Goal: Navigation & Orientation: Find specific page/section

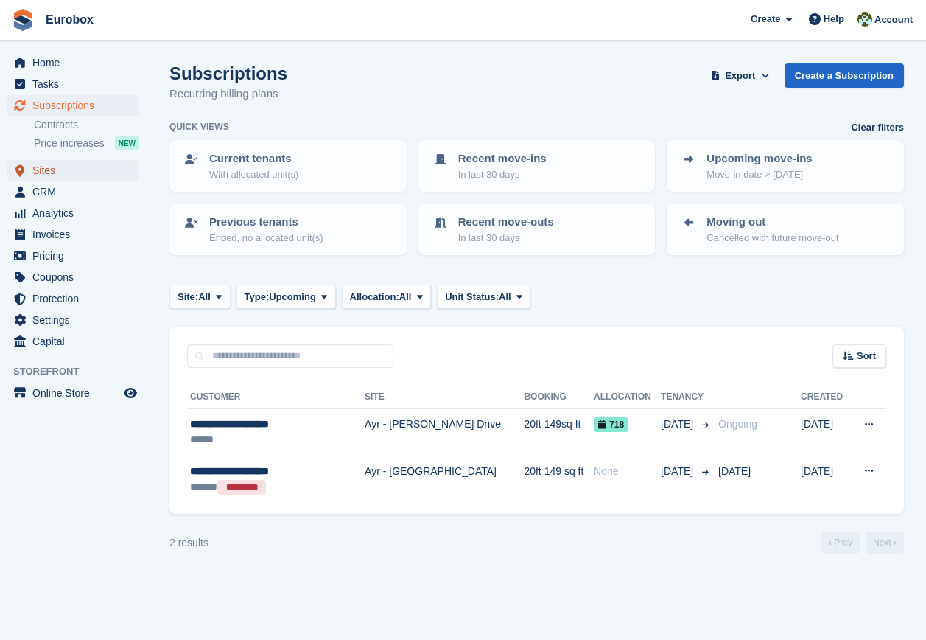
click at [39, 166] on span "Sites" at bounding box center [76, 170] width 88 height 21
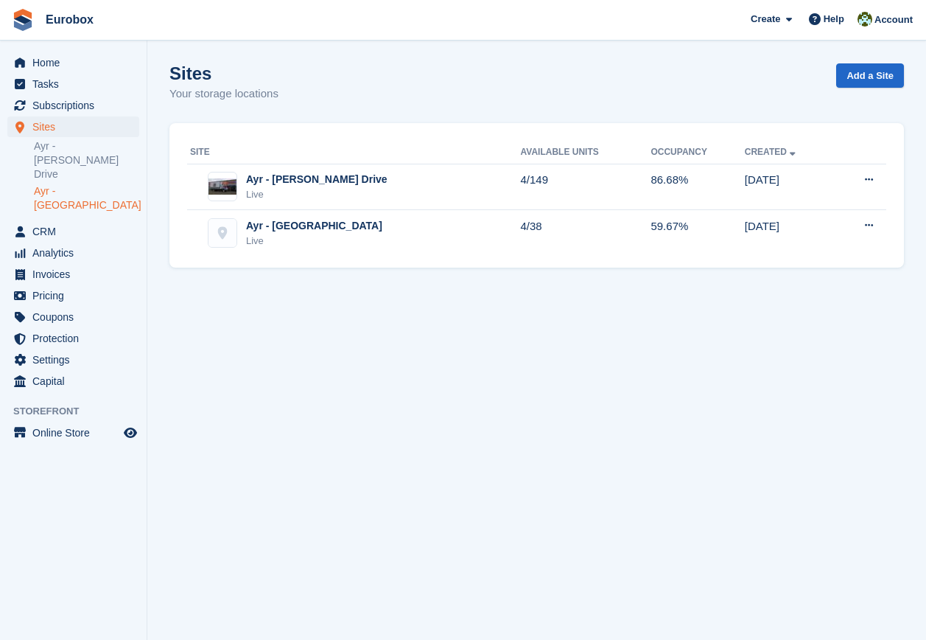
click at [76, 184] on link "Ayr - [GEOGRAPHIC_DATA]" at bounding box center [86, 198] width 105 height 28
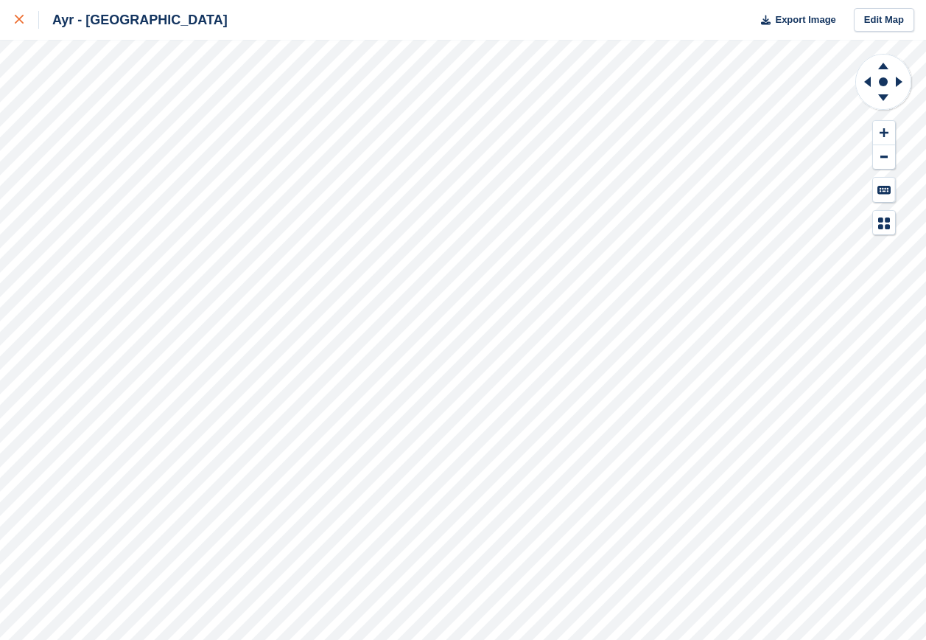
click at [24, 21] on div at bounding box center [27, 20] width 24 height 18
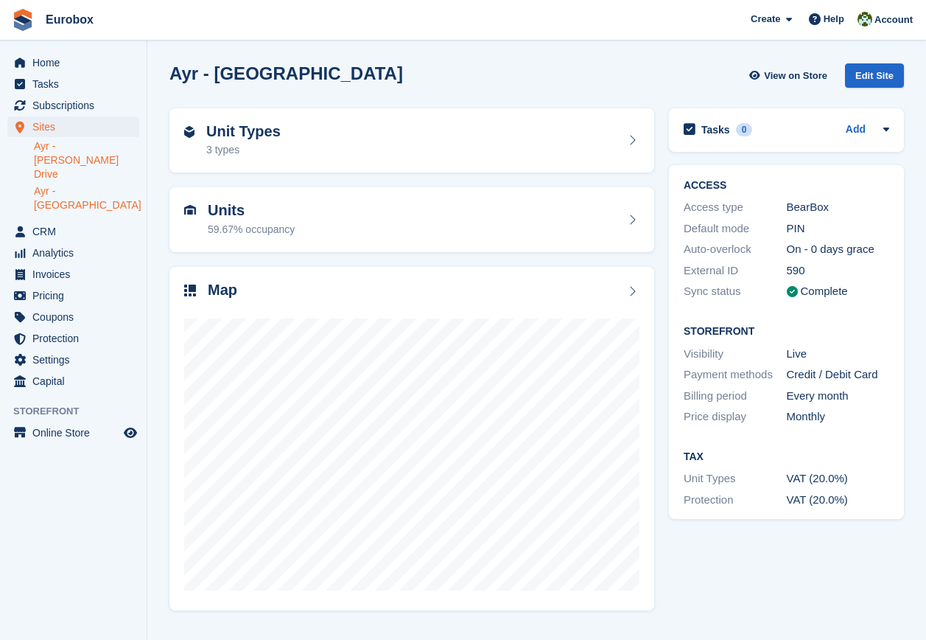
click at [84, 143] on link "Ayr - [PERSON_NAME] Drive" at bounding box center [86, 160] width 105 height 42
